Goal: Task Accomplishment & Management: Use online tool/utility

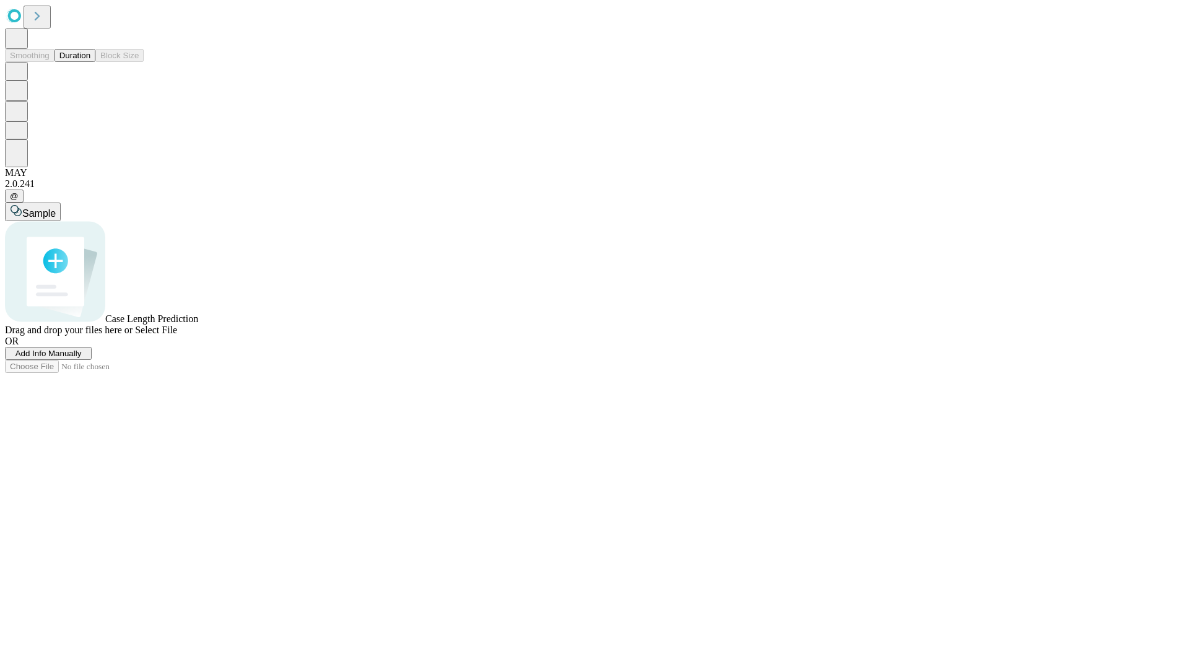
click at [90, 62] on button "Duration" at bounding box center [74, 55] width 41 height 13
click at [82, 358] on span "Add Info Manually" at bounding box center [48, 353] width 66 height 9
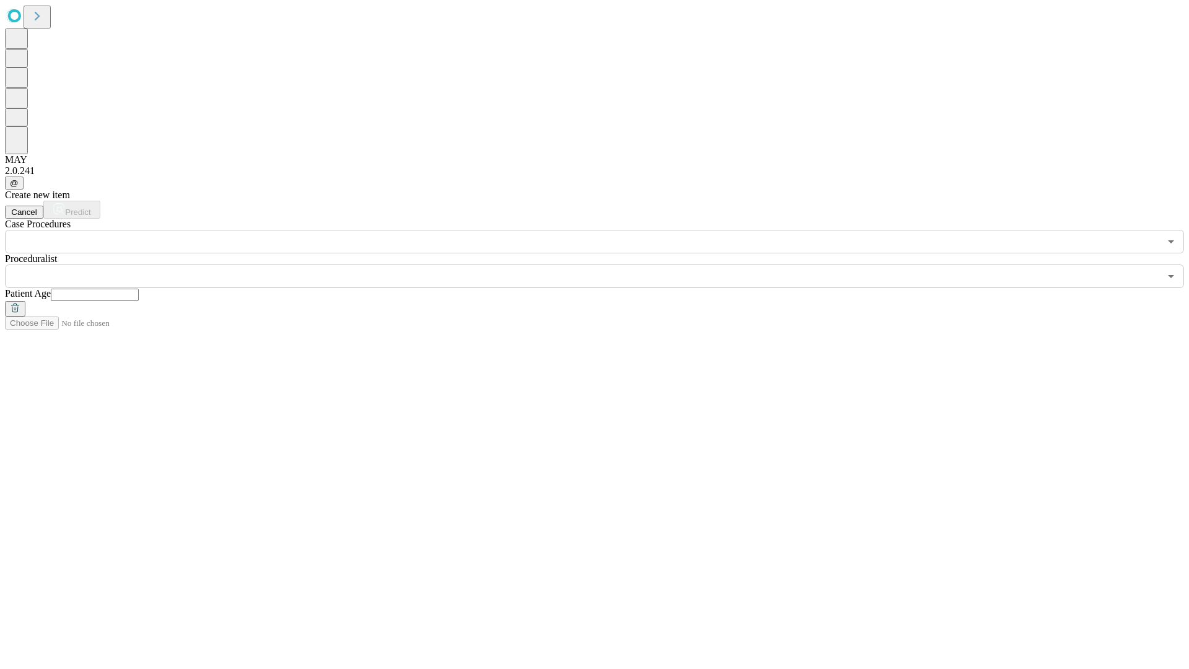
click at [139, 289] on input "text" at bounding box center [95, 295] width 88 height 12
type input "*"
click at [603, 264] on input "text" at bounding box center [582, 276] width 1155 height 24
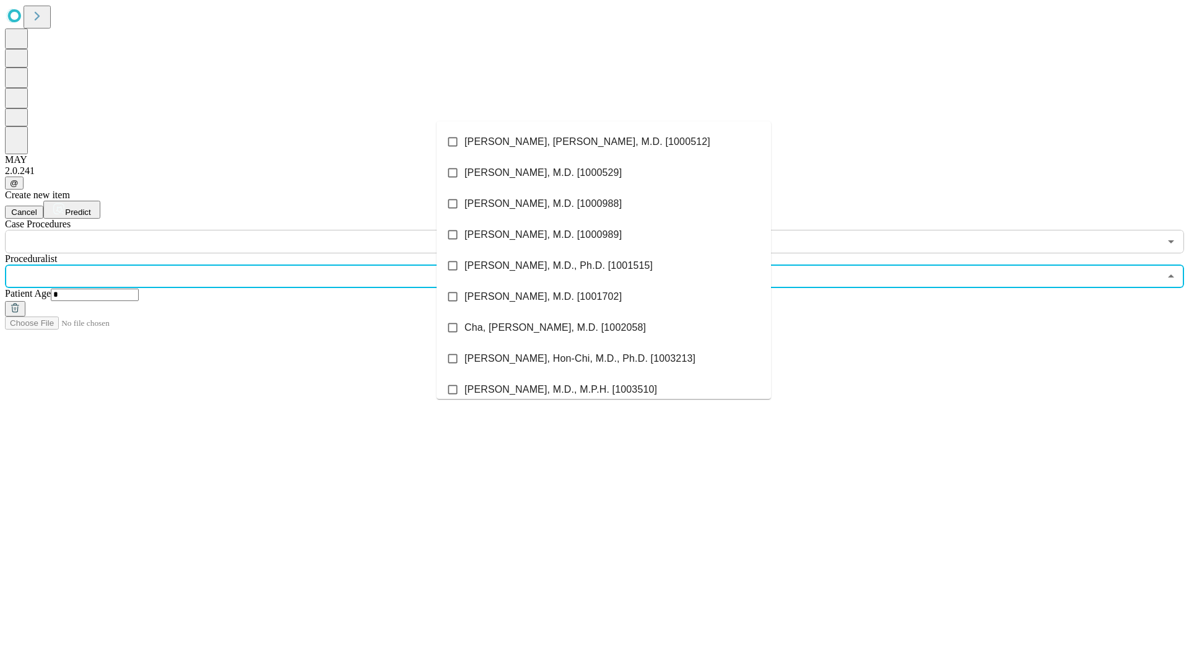
click at [604, 142] on li "[PERSON_NAME], [PERSON_NAME], M.D. [1000512]" at bounding box center [603, 141] width 334 height 31
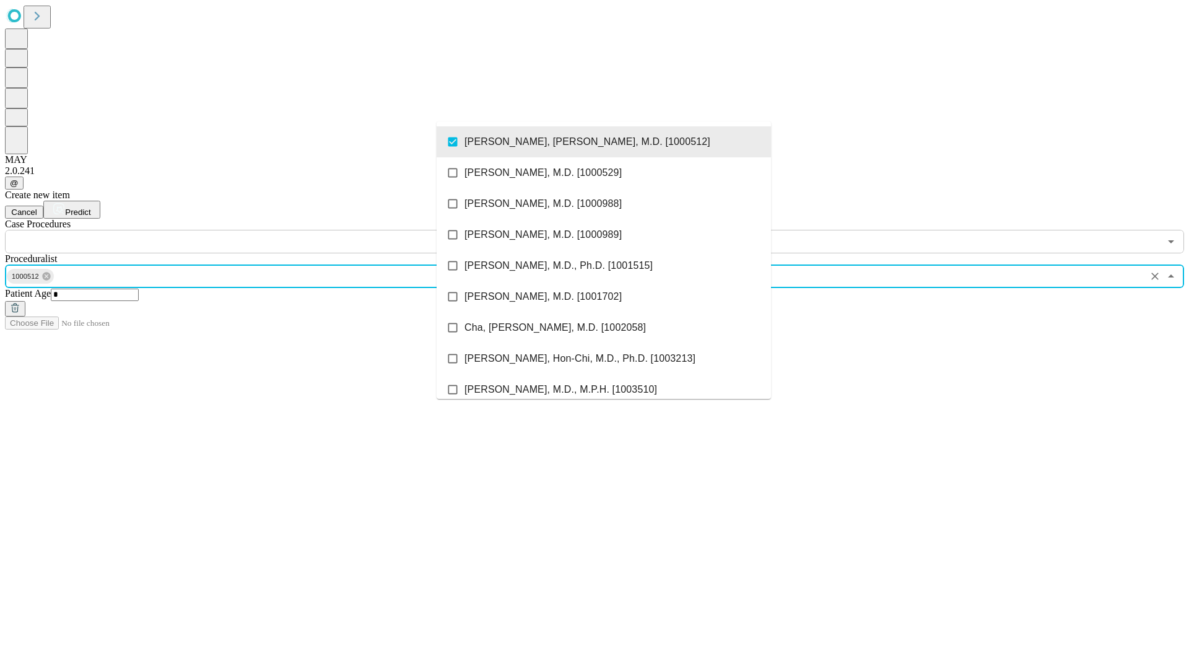
click at [260, 230] on input "text" at bounding box center [582, 242] width 1155 height 24
